Goal: Entertainment & Leisure: Consume media (video, audio)

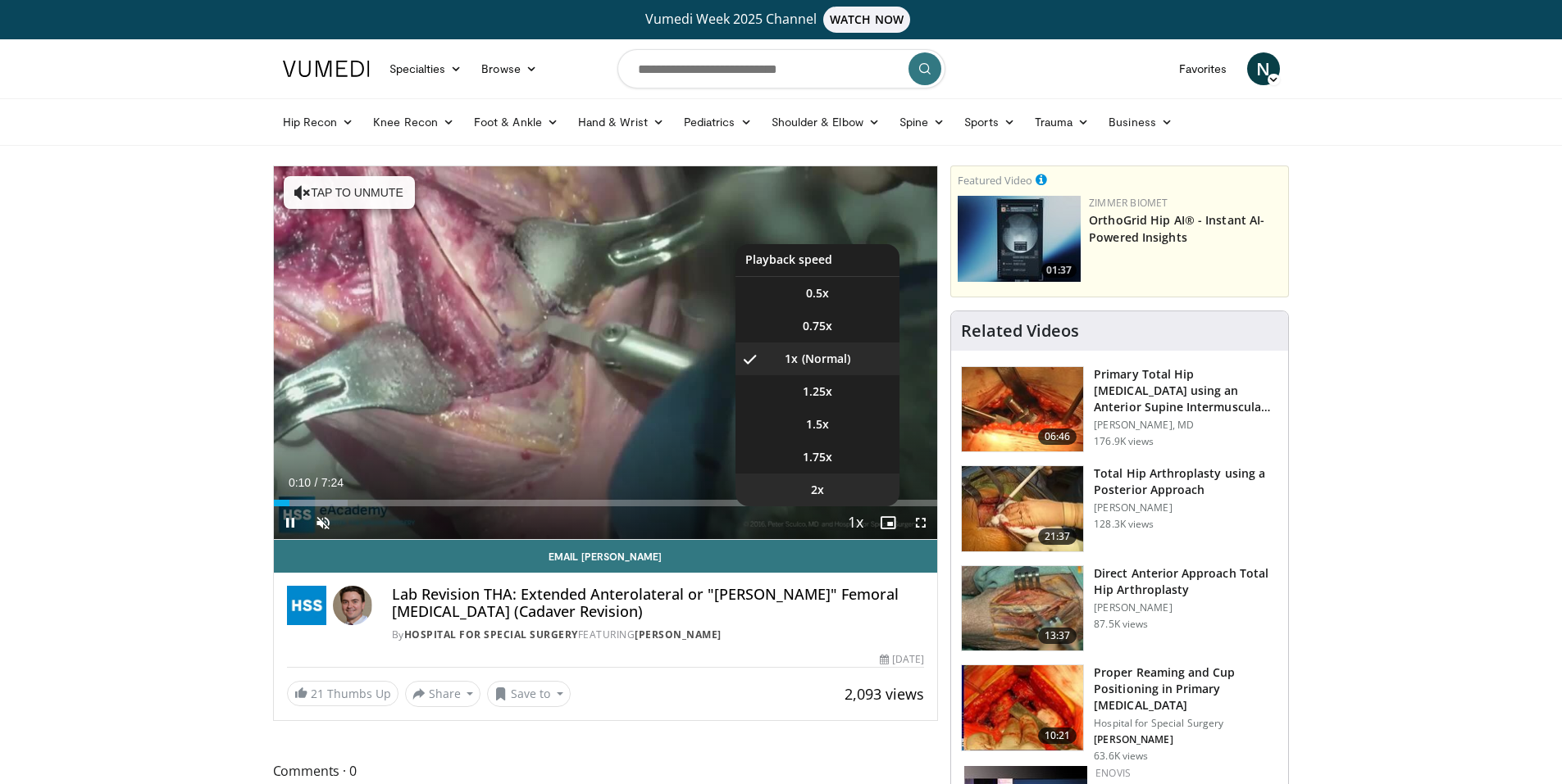
click at [813, 484] on span "2x" at bounding box center [817, 490] width 13 height 16
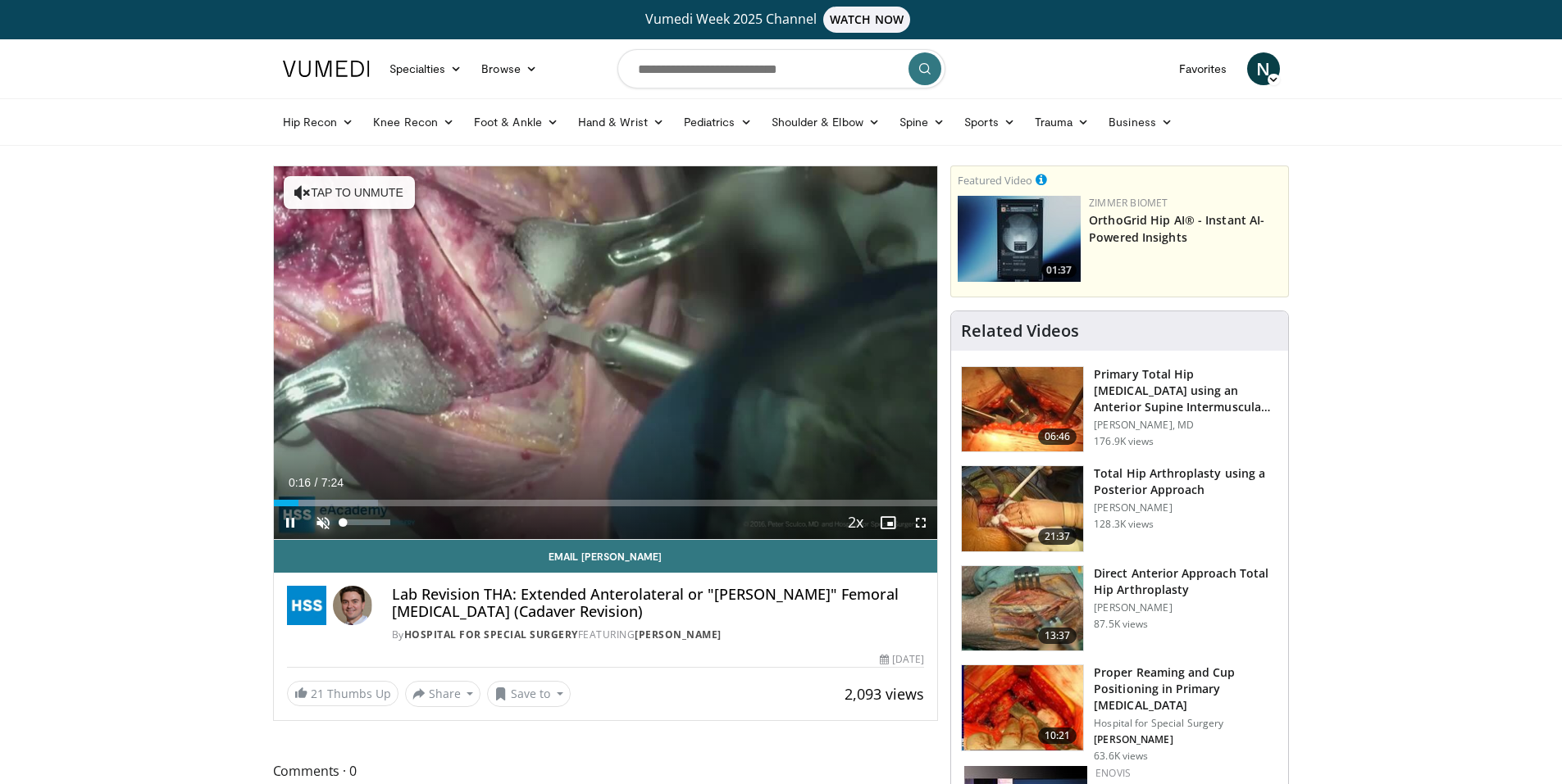
click at [323, 522] on span "Video Player" at bounding box center [323, 523] width 33 height 33
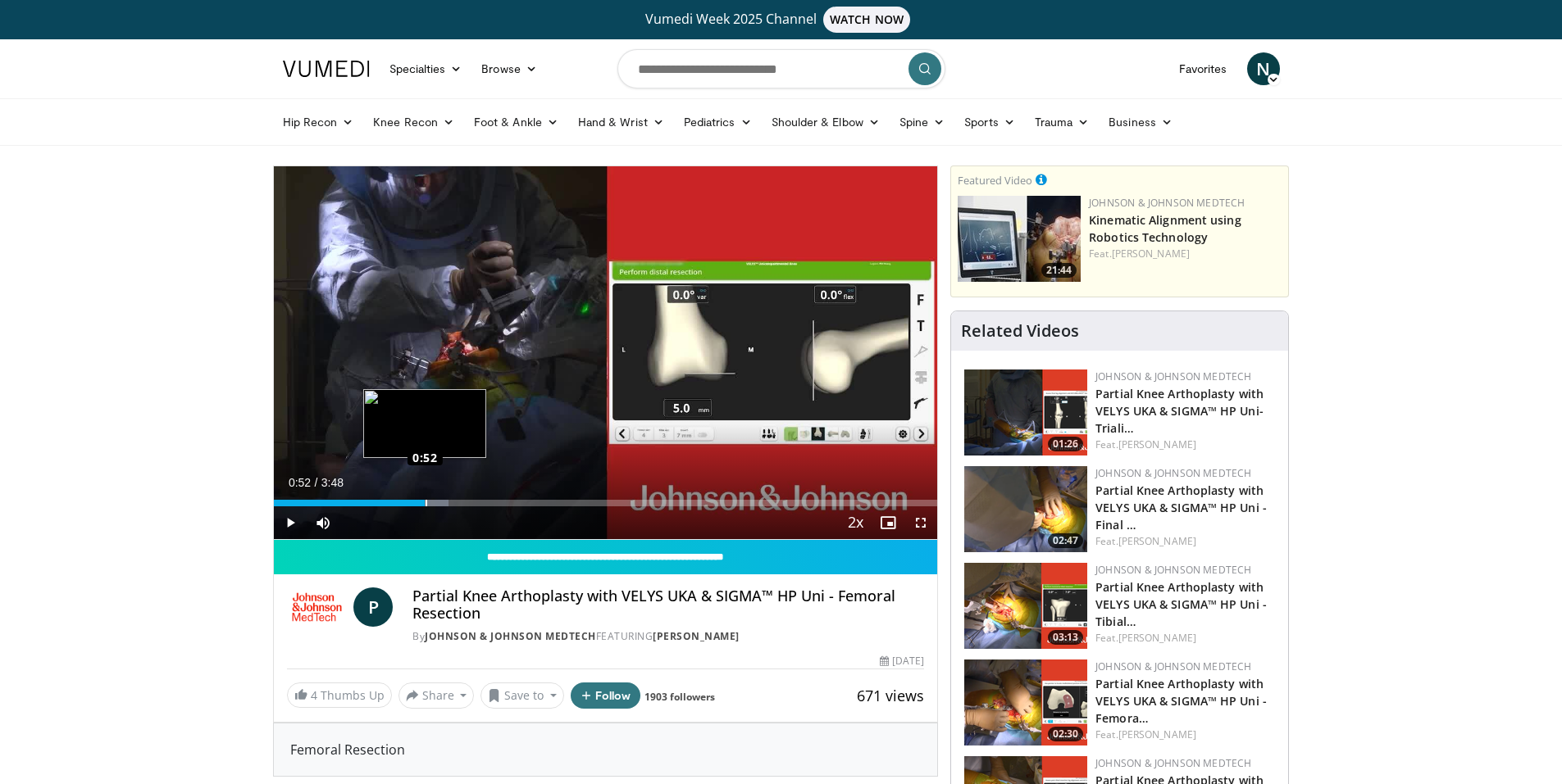
click at [425, 502] on div "Loaded : 26.34% 0:52 0:52" at bounding box center [606, 503] width 664 height 7
click at [526, 510] on div "Current Time 0:54 / Duration 3:48 Pause Skip Backward Skip Forward Mute Loaded …" at bounding box center [606, 523] width 664 height 33
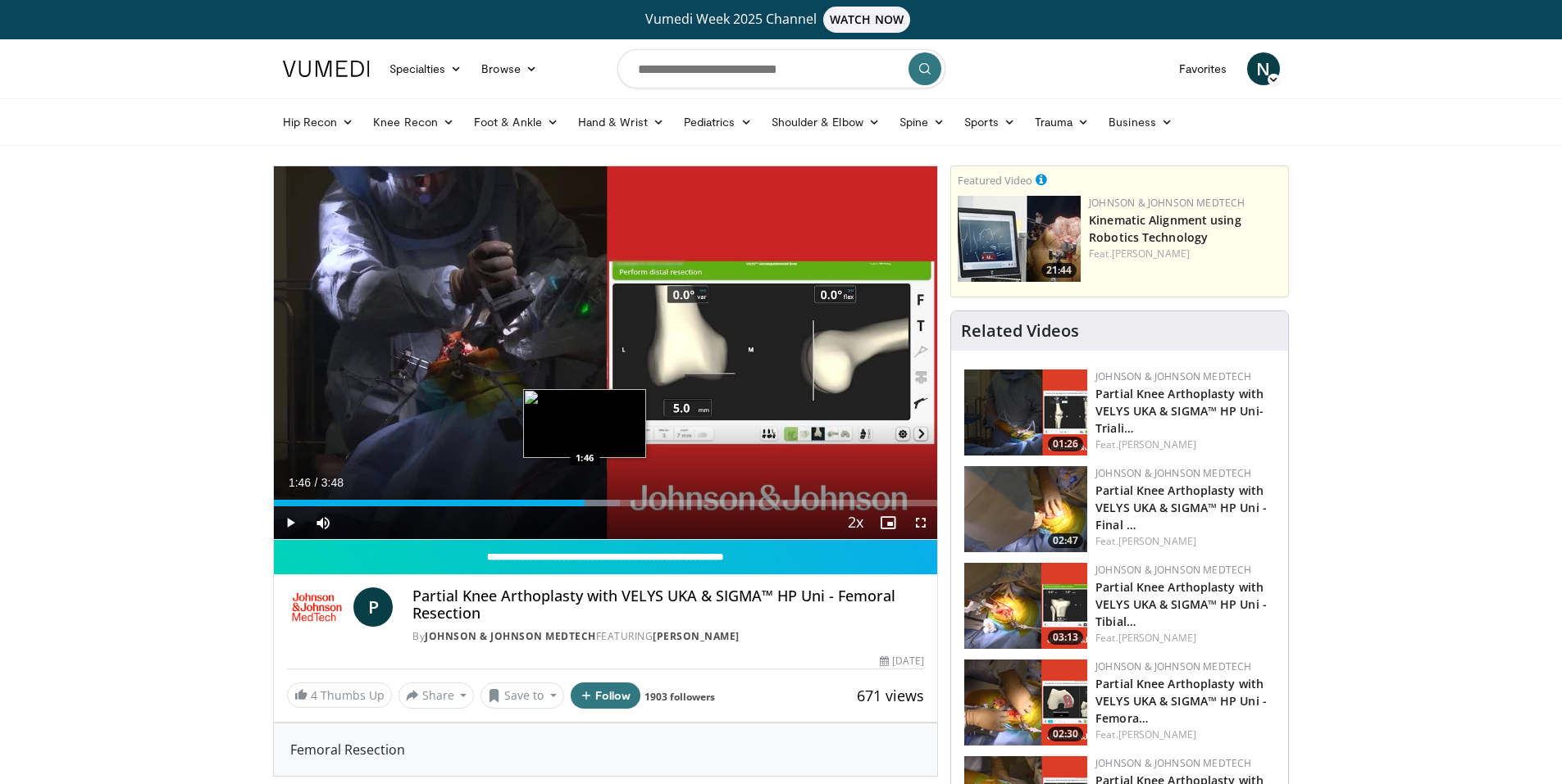
click at [585, 495] on div "Loaded : 52.17% 0:56 1:46" at bounding box center [606, 499] width 664 height 16
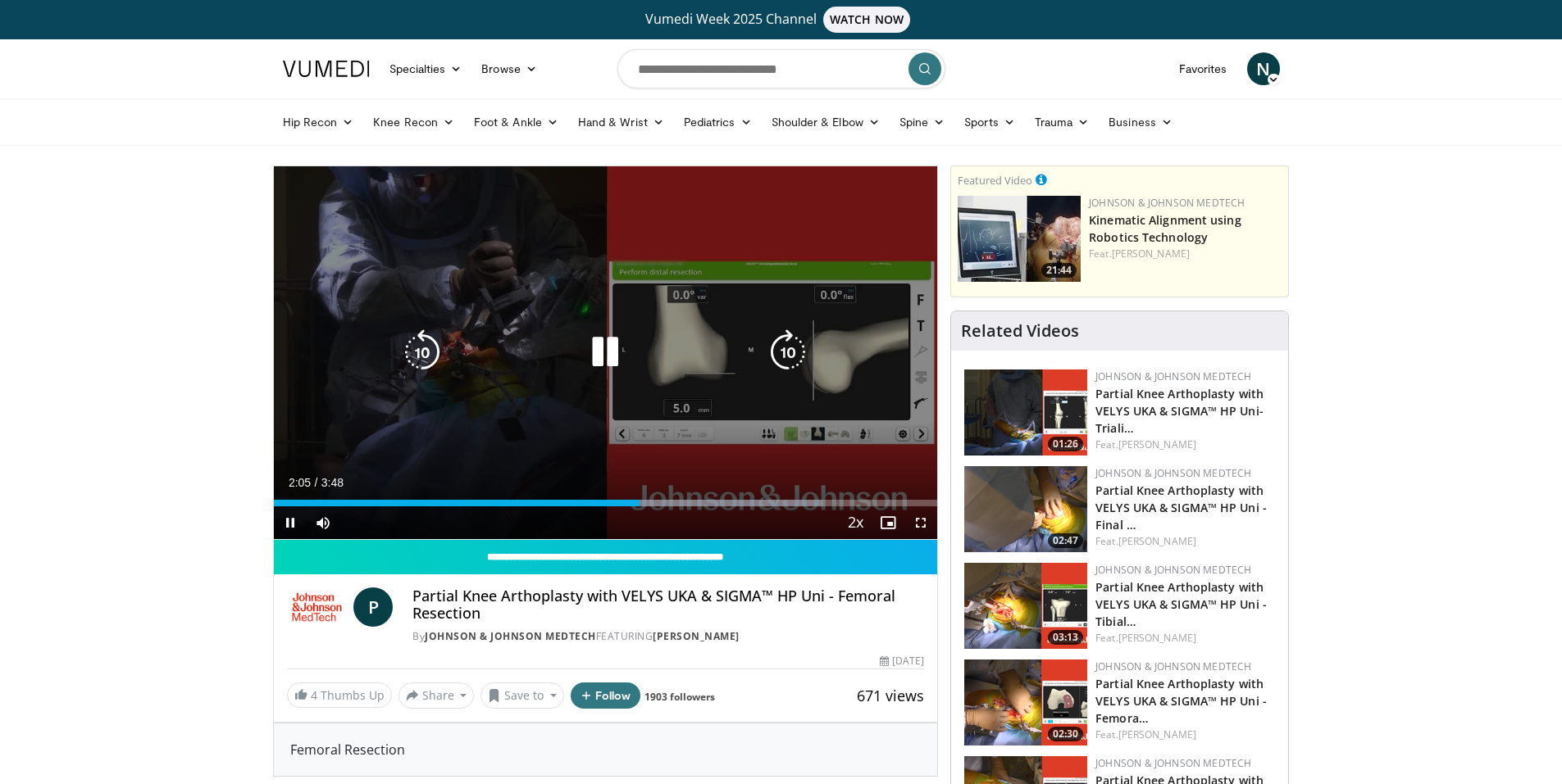
click at [560, 289] on div "10 seconds Tap to unmute" at bounding box center [606, 353] width 664 height 373
